Goal: Task Accomplishment & Management: Use online tool/utility

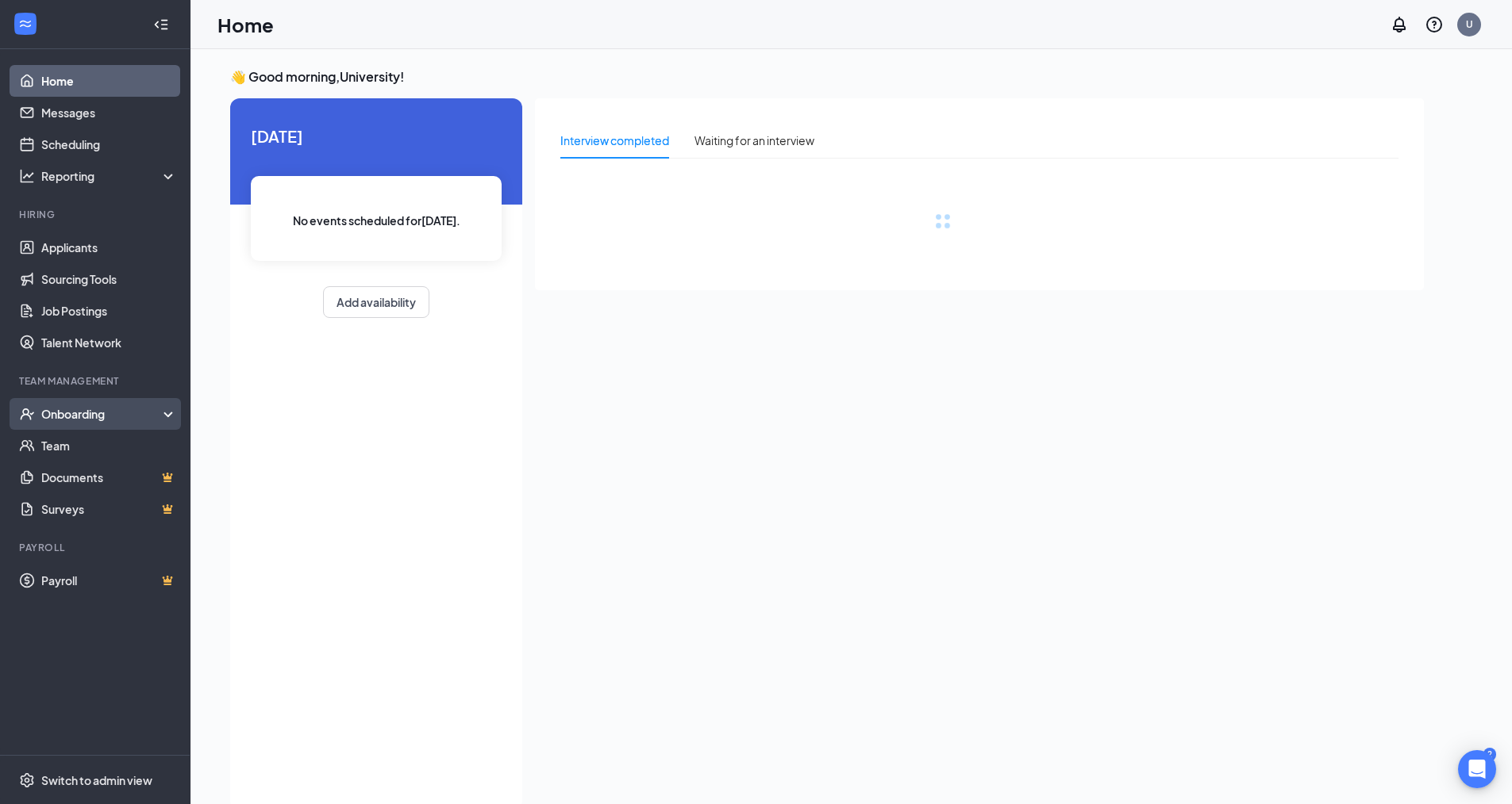
click at [102, 411] on div "Onboarding" at bounding box center [102, 414] width 122 height 16
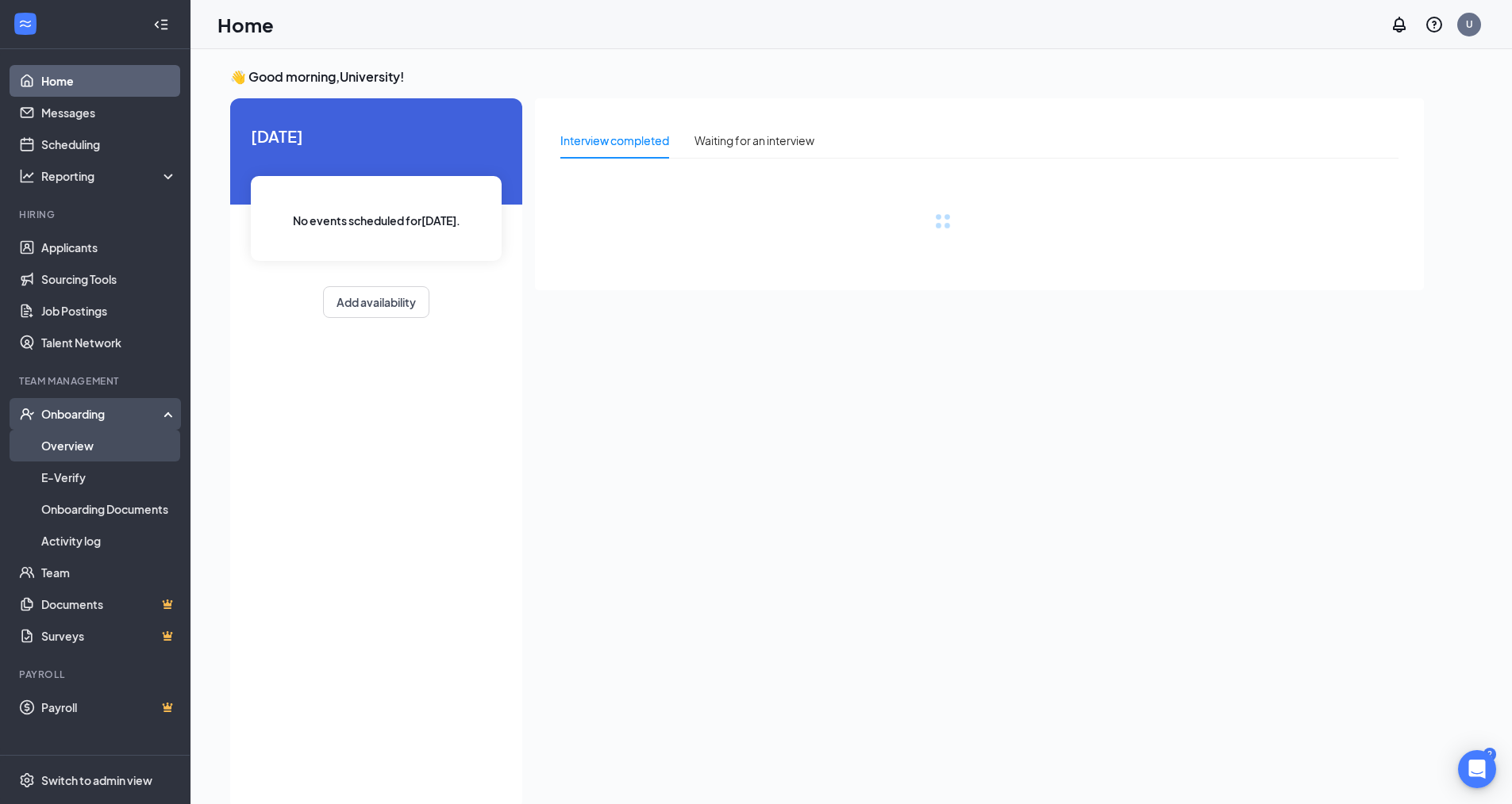
click at [87, 446] on link "Overview" at bounding box center [109, 446] width 136 height 32
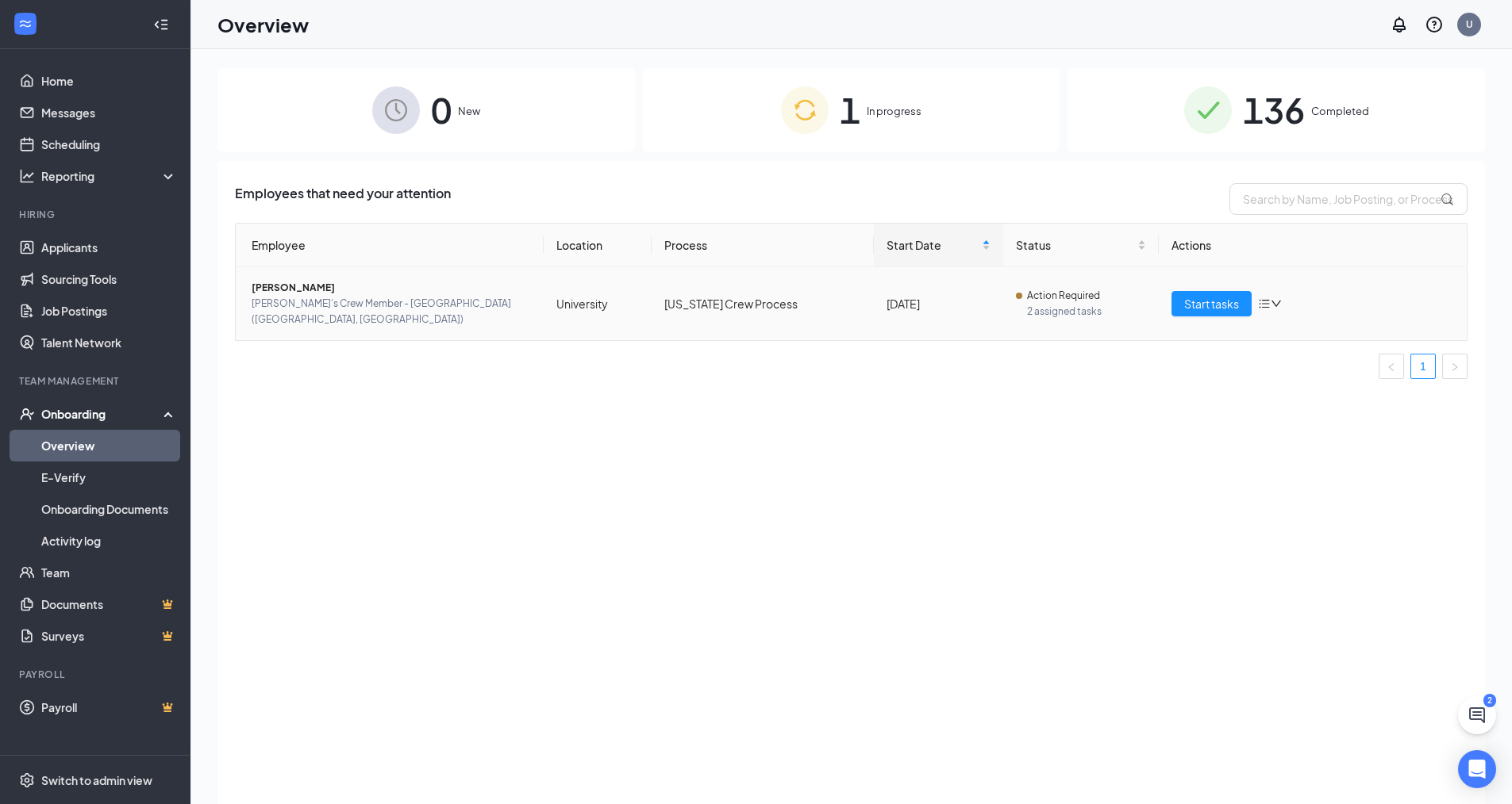
click at [354, 298] on span "[PERSON_NAME]'s Crew Member - [GEOGRAPHIC_DATA] ([GEOGRAPHIC_DATA], [GEOGRAPHIC…" at bounding box center [391, 312] width 279 height 32
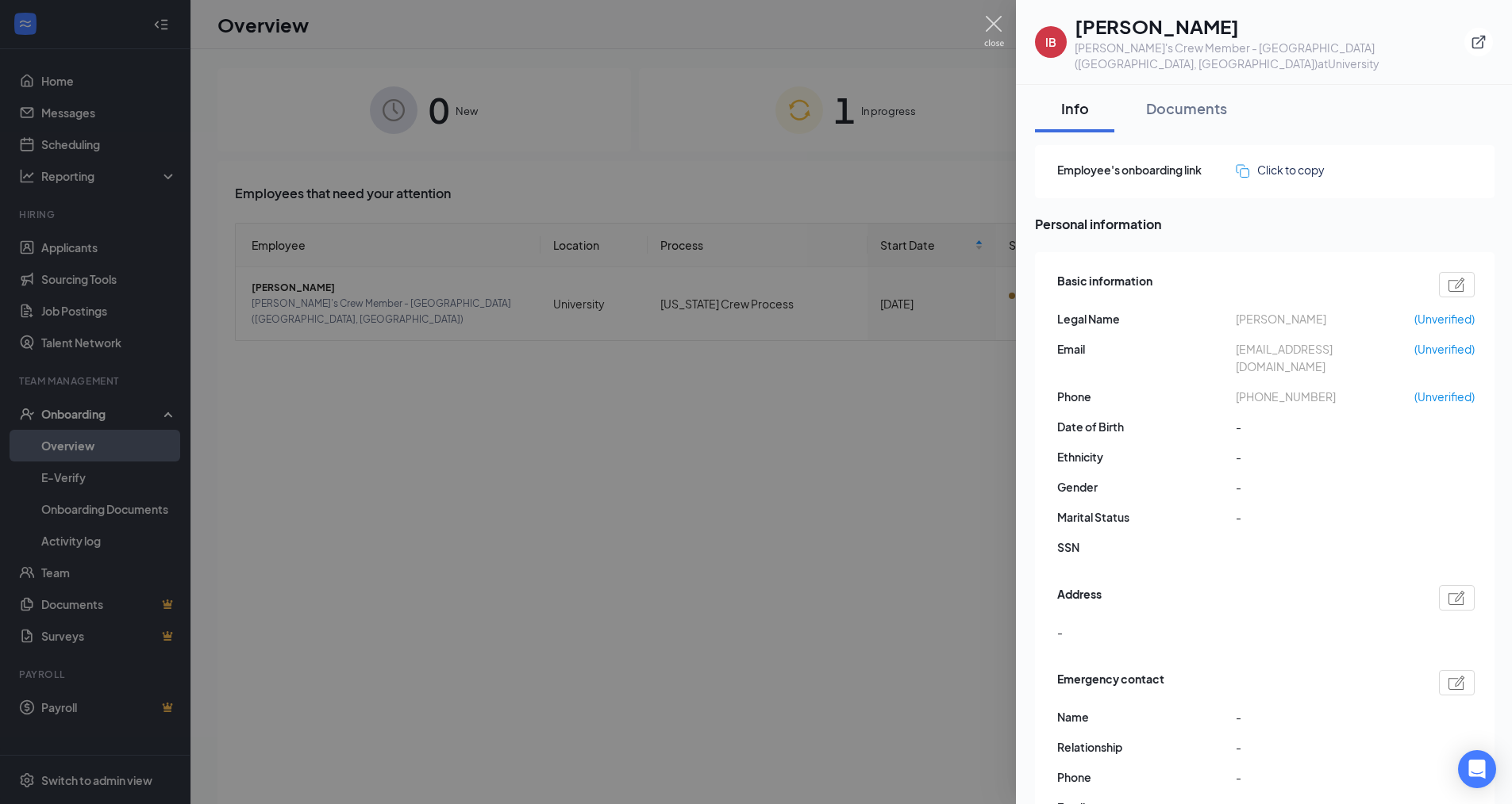
click at [997, 21] on img at bounding box center [994, 31] width 20 height 31
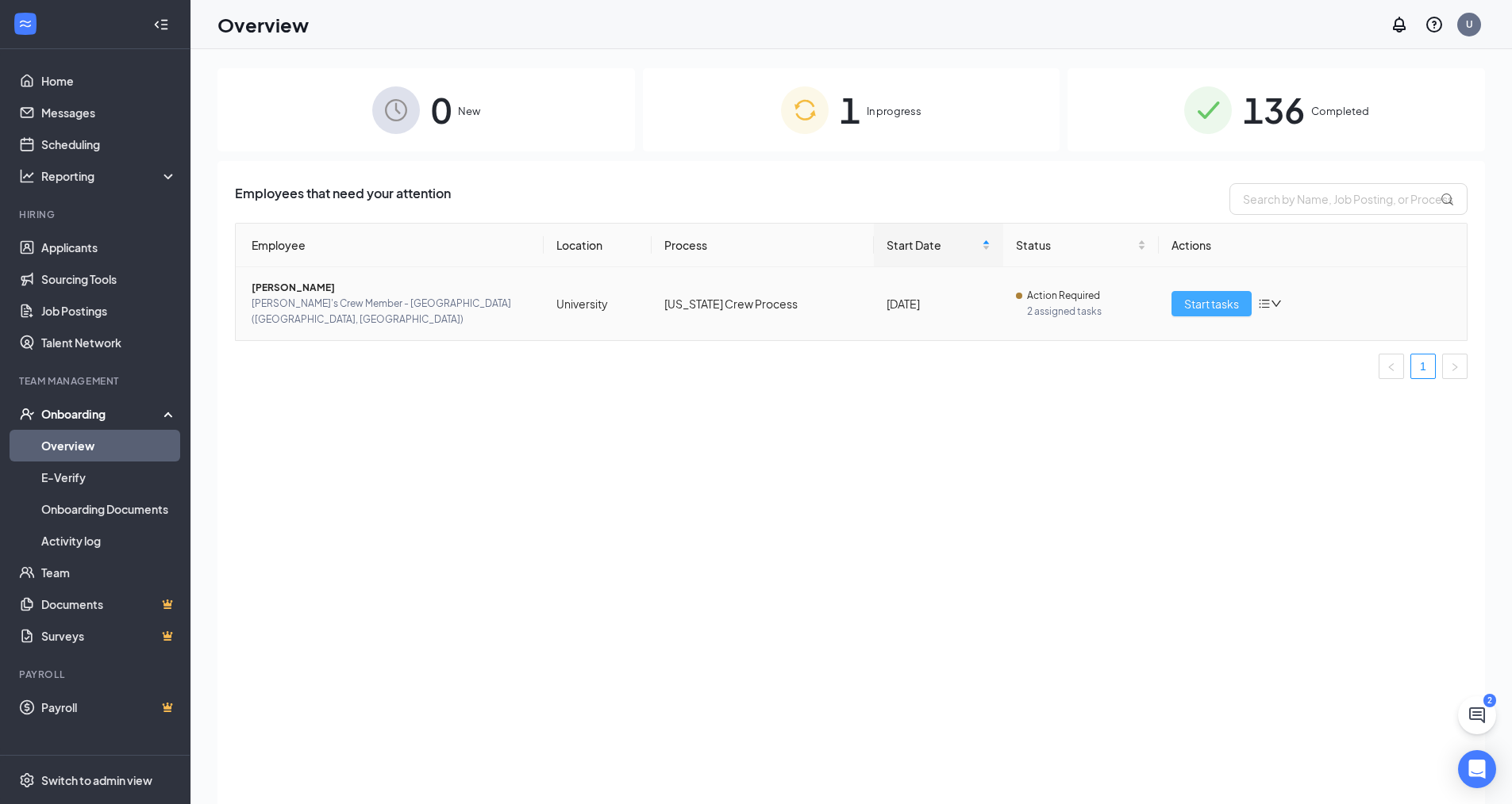
click at [1185, 300] on span "Start tasks" at bounding box center [1210, 304] width 54 height 17
